Goal: Information Seeking & Learning: Learn about a topic

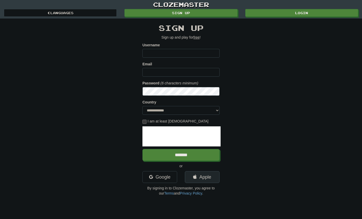
click at [204, 178] on link "Apple" at bounding box center [202, 177] width 35 height 12
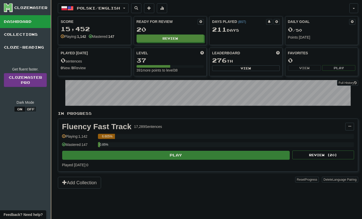
click at [187, 154] on button "Play" at bounding box center [175, 154] width 227 height 9
select select "**"
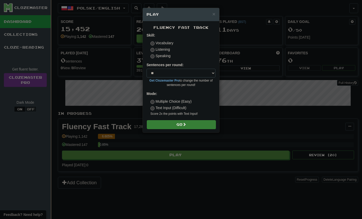
click at [177, 125] on button "Go" at bounding box center [181, 124] width 69 height 9
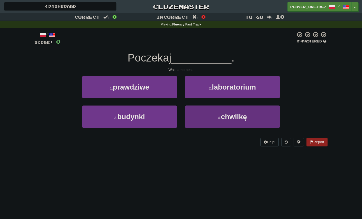
click at [213, 119] on button "4 . chwilkę" at bounding box center [232, 116] width 95 height 22
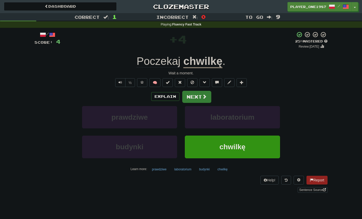
click at [195, 96] on button "Next" at bounding box center [196, 97] width 29 height 12
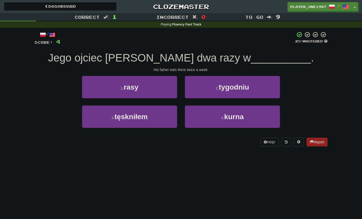
click at [212, 90] on button "2 . tygodniu" at bounding box center [232, 87] width 95 height 22
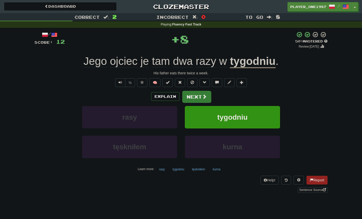
click at [197, 95] on button "Next" at bounding box center [196, 97] width 29 height 12
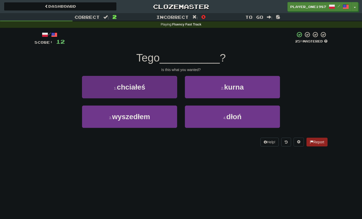
click at [150, 88] on button "1 . chciałeś" at bounding box center [129, 87] width 95 height 22
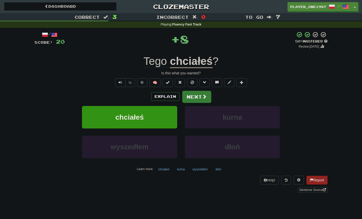
click at [199, 97] on button "Next" at bounding box center [196, 97] width 29 height 12
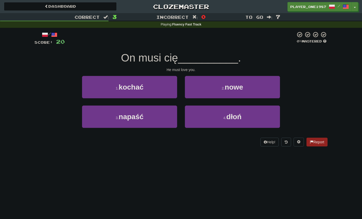
click at [161, 88] on button "1 . kochać" at bounding box center [129, 87] width 95 height 22
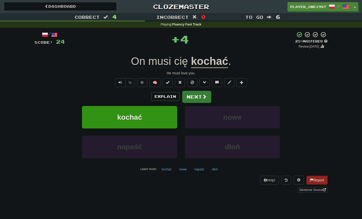
click at [200, 98] on button "Next" at bounding box center [196, 97] width 29 height 12
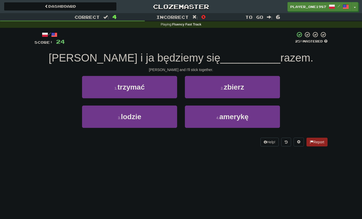
click at [156, 86] on button "1 . trzymać" at bounding box center [129, 87] width 95 height 22
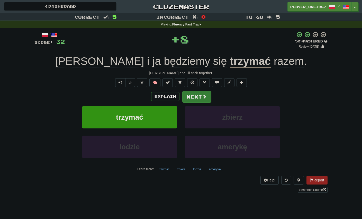
click at [198, 99] on button "Next" at bounding box center [196, 97] width 29 height 12
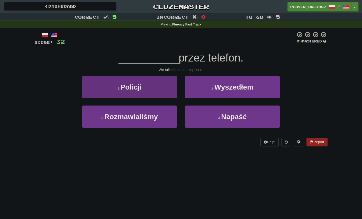
click at [147, 121] on button "3 . Rozmawialiśmy" at bounding box center [129, 116] width 95 height 22
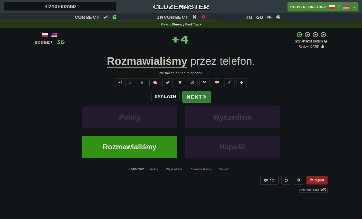
click at [198, 98] on button "Next" at bounding box center [196, 97] width 29 height 12
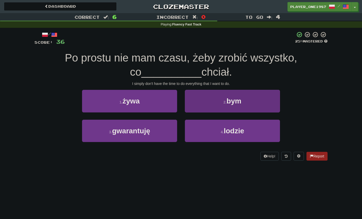
click at [202, 106] on button "2 . bym" at bounding box center [232, 101] width 95 height 22
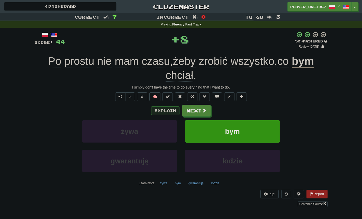
click at [164, 110] on button "Explain" at bounding box center [165, 110] width 28 height 9
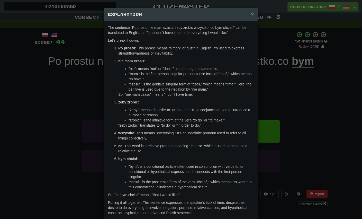
click at [252, 16] on span "×" at bounding box center [252, 14] width 3 height 6
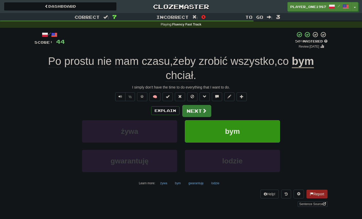
click at [200, 108] on button "Next" at bounding box center [196, 111] width 29 height 12
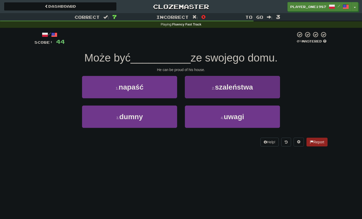
click at [209, 118] on button "4 . uwagi" at bounding box center [232, 116] width 95 height 22
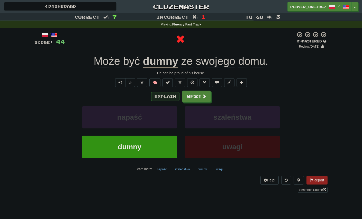
click at [163, 92] on button "Explain" at bounding box center [165, 96] width 28 height 9
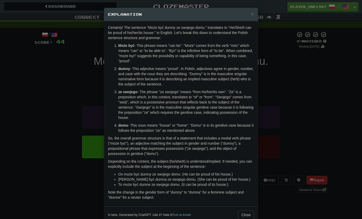
click at [253, 16] on span "×" at bounding box center [252, 14] width 3 height 6
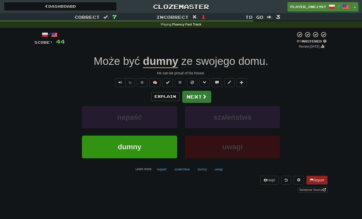
click at [199, 95] on button "Next" at bounding box center [196, 97] width 29 height 12
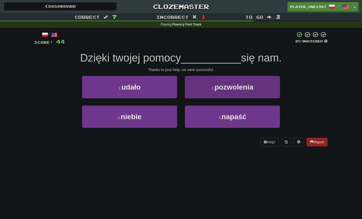
click at [209, 118] on button "4 . napaść" at bounding box center [232, 116] width 95 height 22
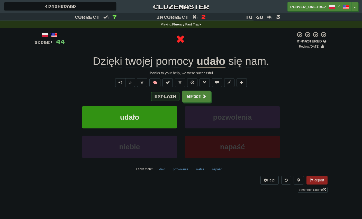
click at [172, 95] on button "Explain" at bounding box center [165, 96] width 28 height 9
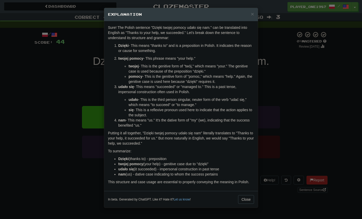
click at [245, 202] on button "Close" at bounding box center [246, 199] width 16 height 9
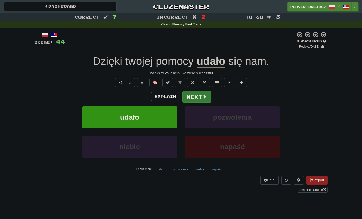
click at [199, 98] on button "Next" at bounding box center [196, 97] width 29 height 12
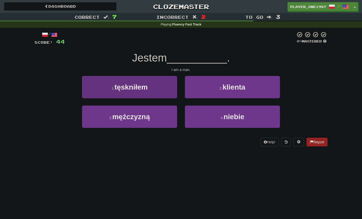
click at [165, 122] on button "3 . mężczyzną" at bounding box center [129, 116] width 95 height 22
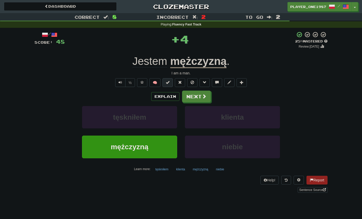
click at [168, 80] on span at bounding box center [168, 82] width 4 height 4
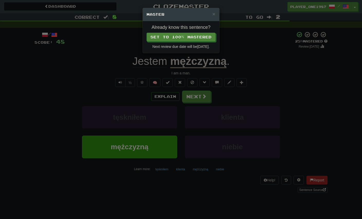
click at [197, 39] on button "Set to 100% Mastered" at bounding box center [180, 37] width 69 height 9
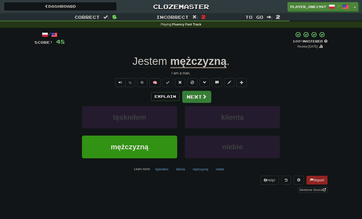
click at [196, 97] on button "Next" at bounding box center [196, 97] width 29 height 12
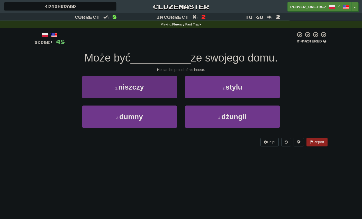
click at [146, 120] on button "3 . dumny" at bounding box center [129, 116] width 95 height 22
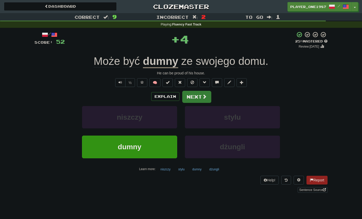
click at [196, 97] on button "Next" at bounding box center [196, 97] width 29 height 12
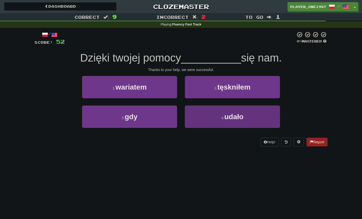
click at [211, 119] on button "4 . udało" at bounding box center [232, 116] width 95 height 22
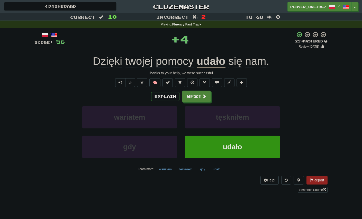
click at [202, 95] on span at bounding box center [204, 96] width 5 height 5
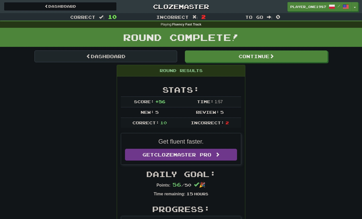
click at [141, 59] on link "Dashboard" at bounding box center [105, 56] width 143 height 12
